Goal: Answer question/provide support: Answer question/provide support

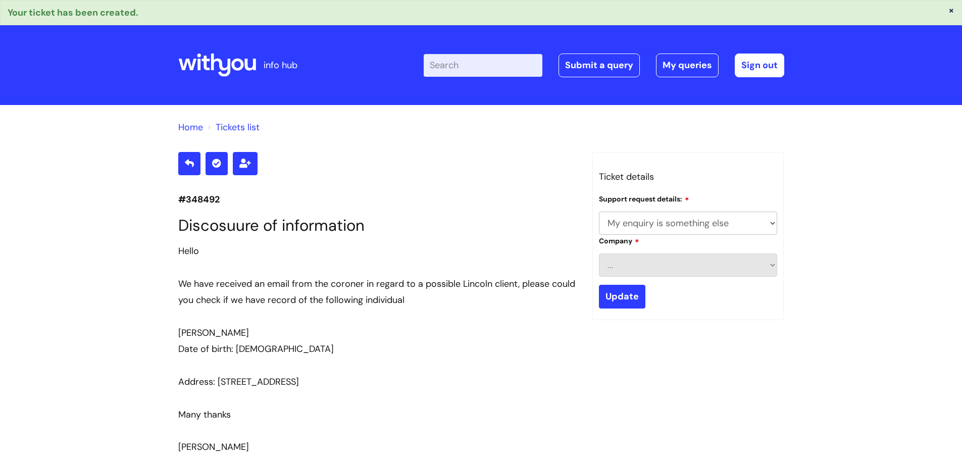
select select "My enquiry is something else"
click at [683, 68] on link "My queries" at bounding box center [687, 65] width 63 height 23
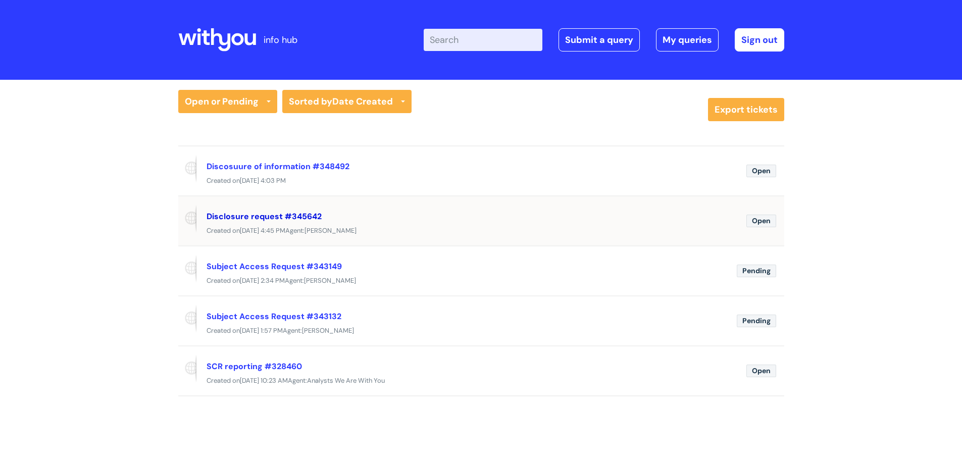
click at [280, 218] on link "Disclosure request #345642" at bounding box center [264, 216] width 115 height 11
click at [286, 215] on link "Disclosure request #345642" at bounding box center [264, 216] width 115 height 11
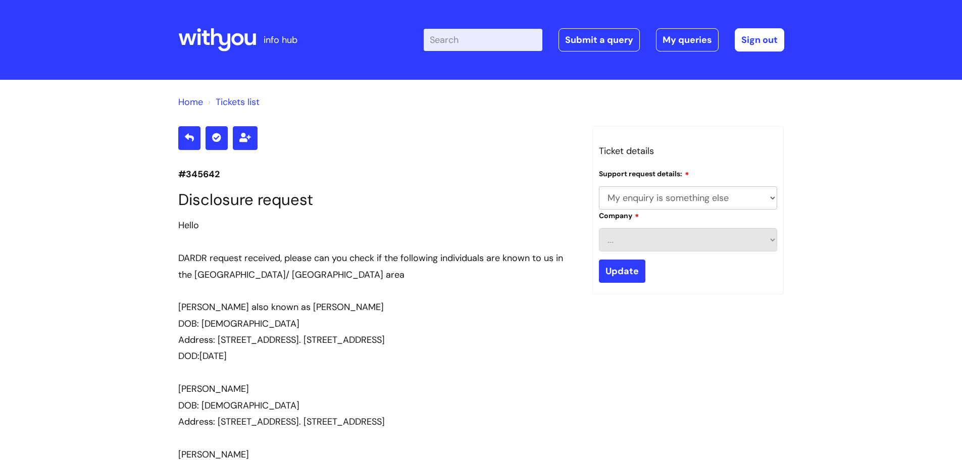
select select "My enquiry is something else"
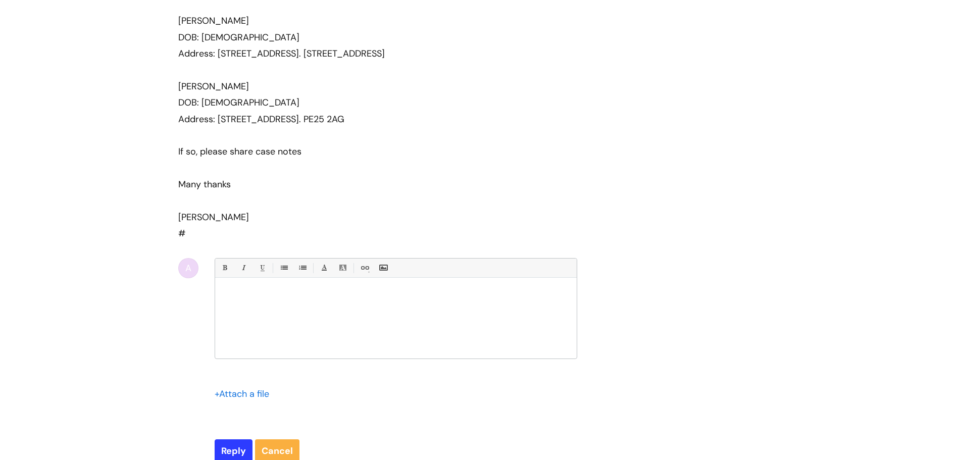
scroll to position [415, 0]
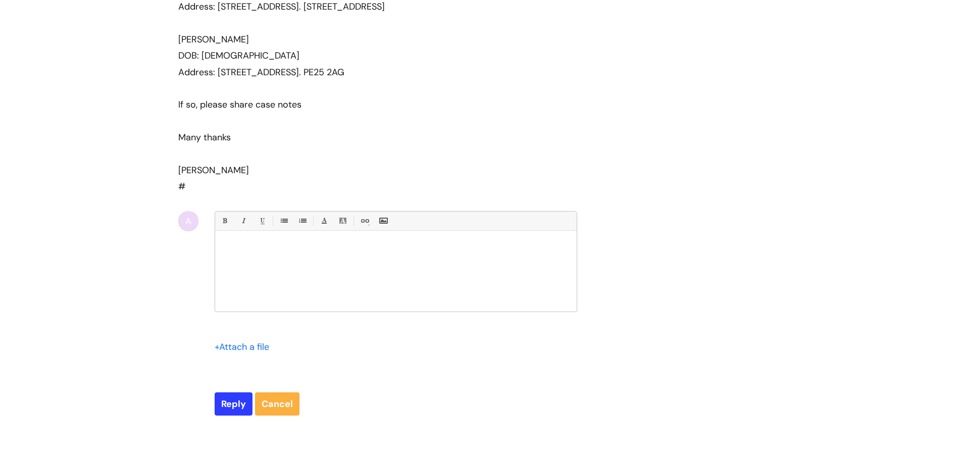
click at [314, 253] on p at bounding box center [396, 247] width 346 height 9
click at [235, 416] on input "Reply" at bounding box center [234, 403] width 38 height 23
type input "Please Wait..."
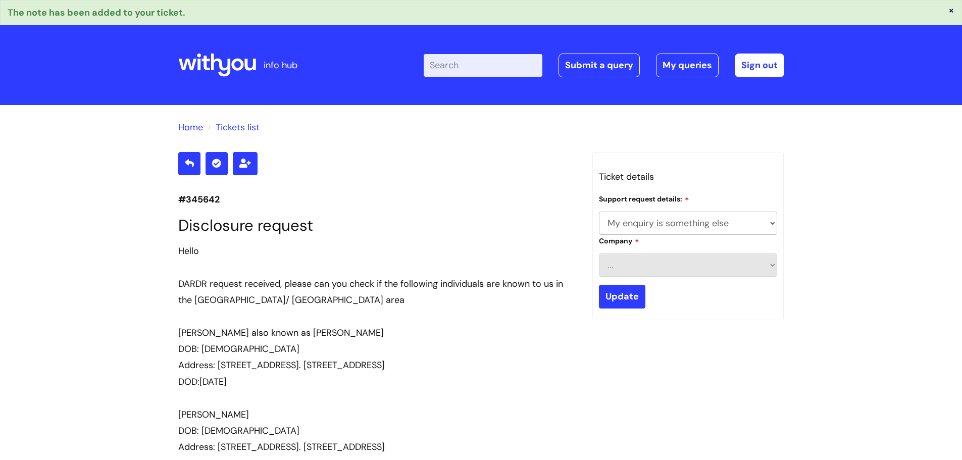
select select "My enquiry is something else"
